Goal: Transaction & Acquisition: Purchase product/service

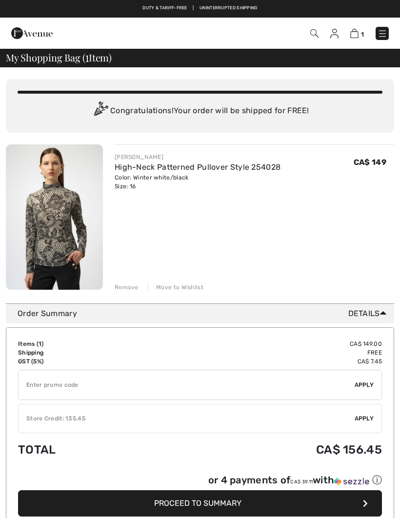
click at [357, 35] on img at bounding box center [354, 33] width 8 height 9
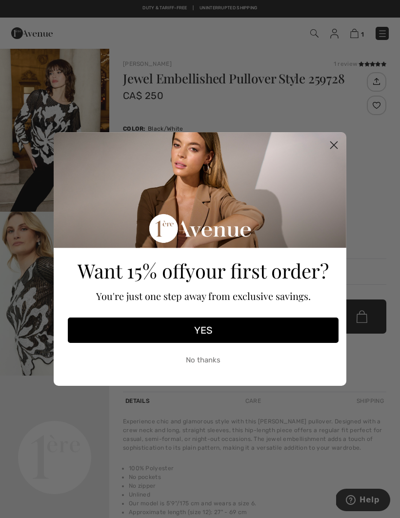
click at [333, 145] on icon "Close dialog" at bounding box center [334, 145] width 7 height 7
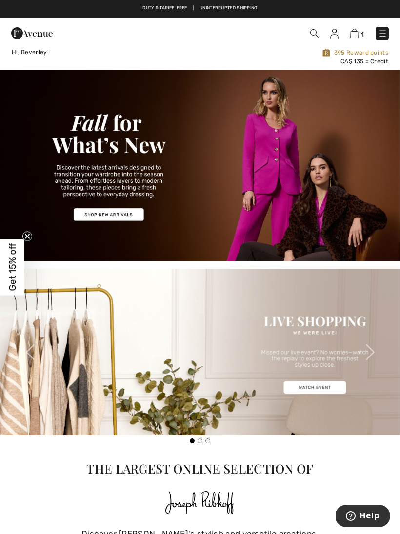
click at [313, 34] on img at bounding box center [314, 33] width 8 height 8
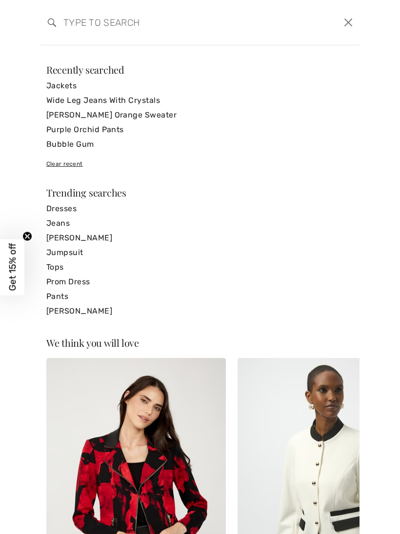
click at [88, 20] on input "search" at bounding box center [165, 22] width 219 height 29
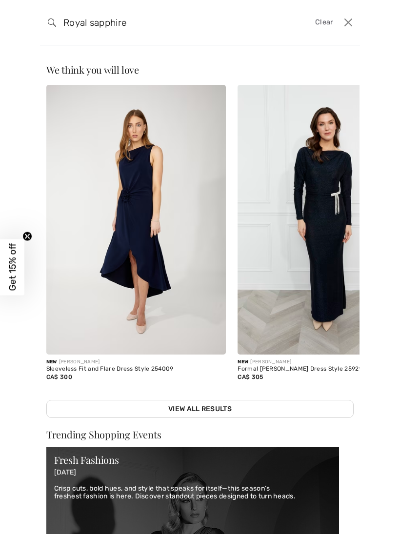
click at [154, 19] on input "Royal sapphire" at bounding box center [165, 22] width 219 height 29
click at [159, 26] on input "Royal sapphire" at bounding box center [165, 22] width 219 height 29
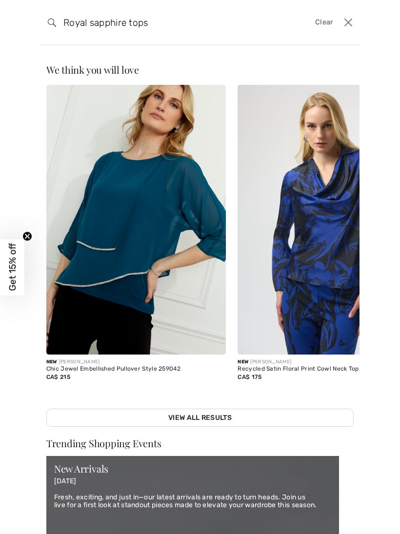
type input "Royal sapphire tops"
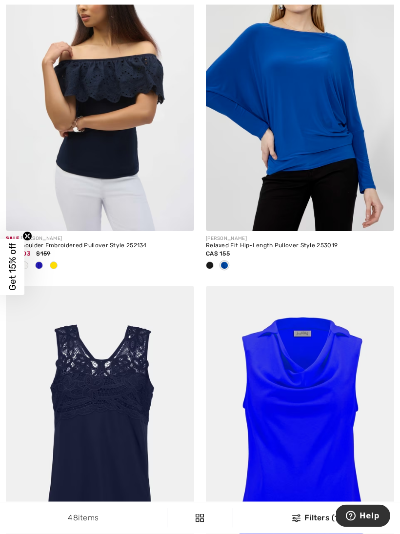
scroll to position [1506, 0]
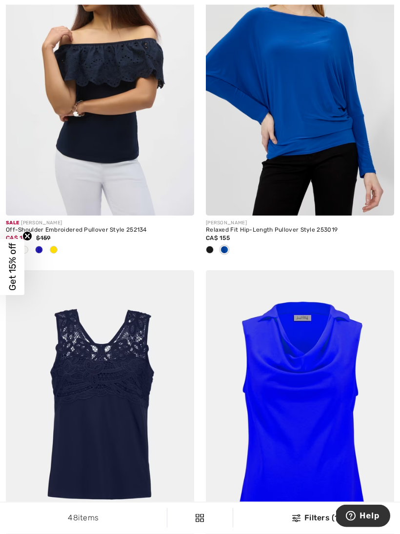
click at [319, 112] on img at bounding box center [300, 75] width 188 height 282
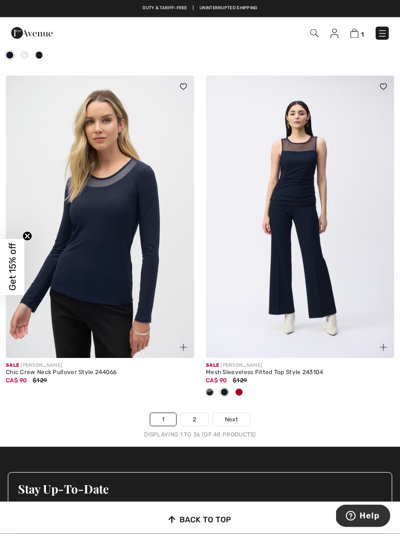
scroll to position [5777, 0]
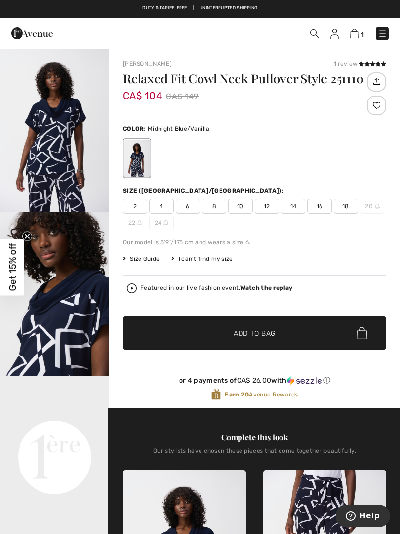
click at [363, 32] on span "1" at bounding box center [362, 34] width 3 height 7
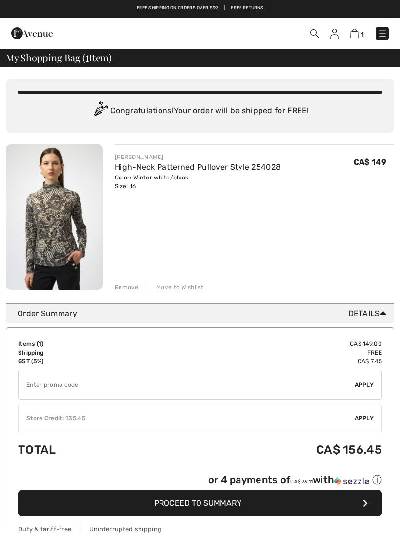
click at [123, 290] on div "Remove" at bounding box center [127, 287] width 24 height 9
